Goal: Check status: Check status

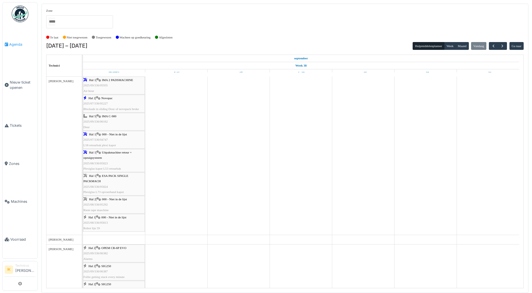
click at [13, 43] on span "Agenda" at bounding box center [22, 44] width 26 height 5
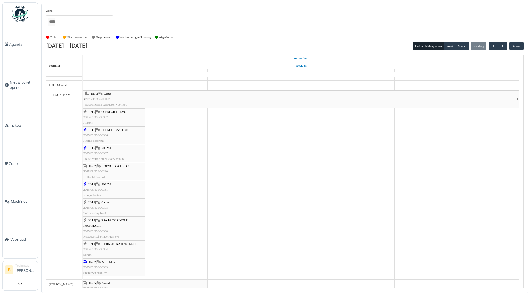
scroll to position [293, 0]
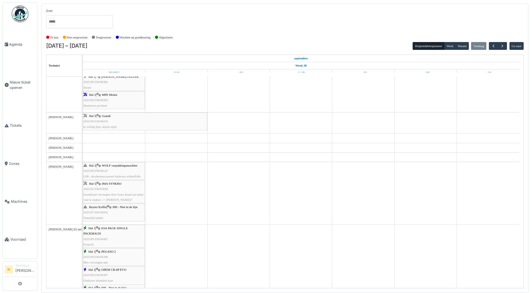
click at [107, 122] on span "2025/09/336/06410" at bounding box center [95, 120] width 24 height 3
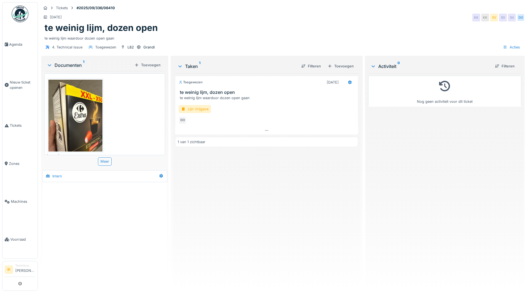
click at [77, 107] on img at bounding box center [75, 116] width 54 height 72
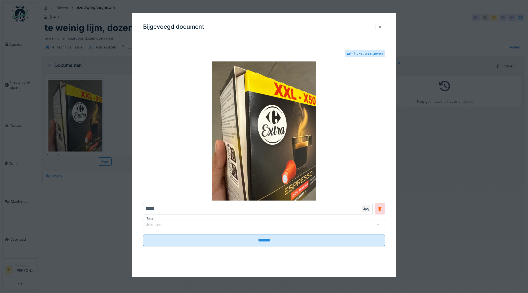
click at [382, 26] on div at bounding box center [380, 26] width 4 height 5
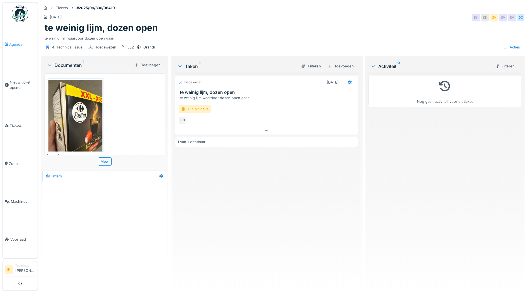
click at [17, 44] on span "Agenda" at bounding box center [22, 44] width 26 height 5
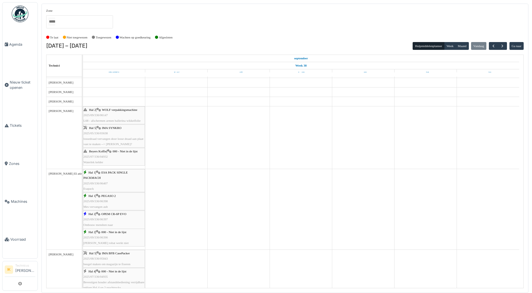
scroll to position [529, 0]
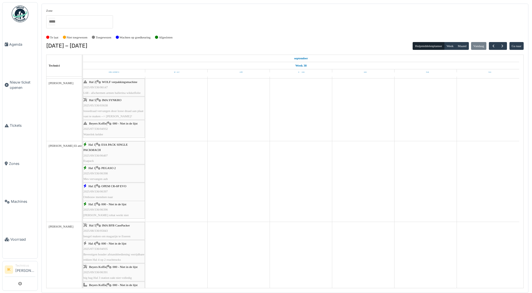
click at [95, 107] on span "2025/05/336/03638" at bounding box center [95, 105] width 24 height 3
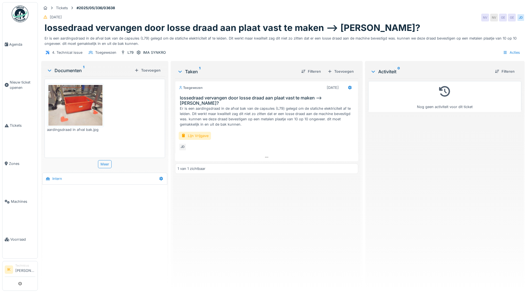
click at [70, 103] on img at bounding box center [75, 105] width 54 height 40
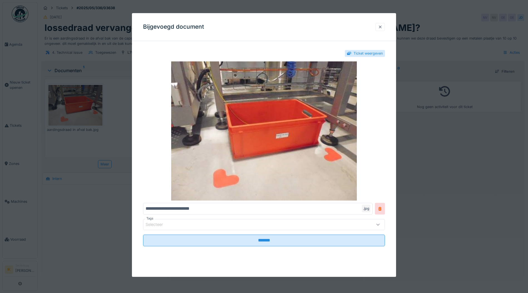
click at [382, 26] on div at bounding box center [380, 26] width 4 height 5
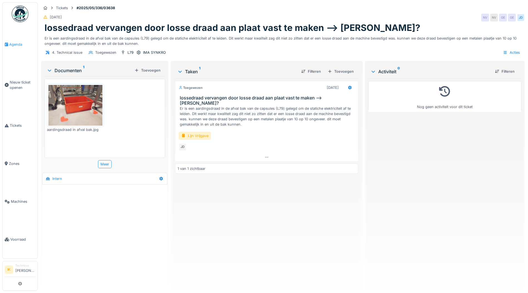
click at [14, 42] on span "Agenda" at bounding box center [22, 44] width 26 height 5
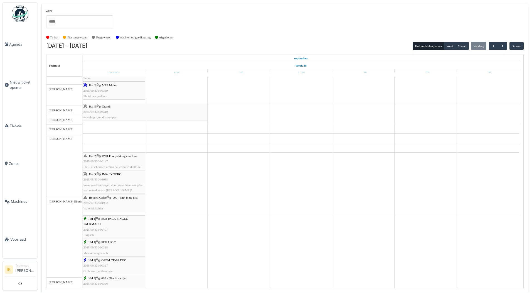
scroll to position [445, 0]
